Goal: Navigation & Orientation: Find specific page/section

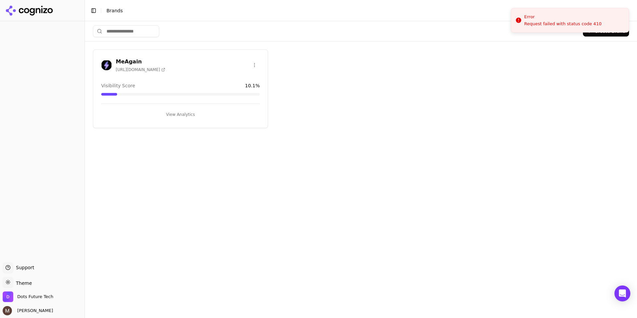
click at [124, 59] on h3 "MeAgain" at bounding box center [140, 62] width 49 height 8
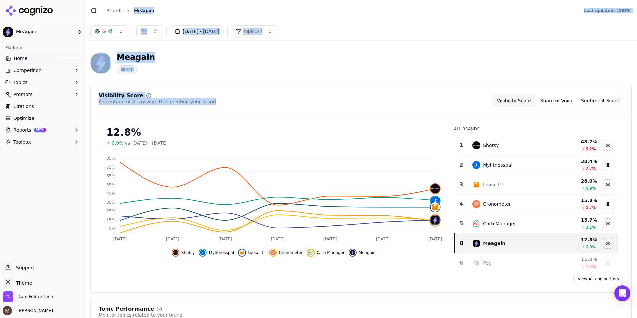
drag, startPoint x: 325, startPoint y: 103, endPoint x: 424, endPoint y: -40, distance: 174.3
click at [424, 0] on html "MeAgain Platform Home Competition Topics Prompts Citations Optimize Reports BET…" at bounding box center [318, 159] width 637 height 318
